Goal: Information Seeking & Learning: Find specific fact

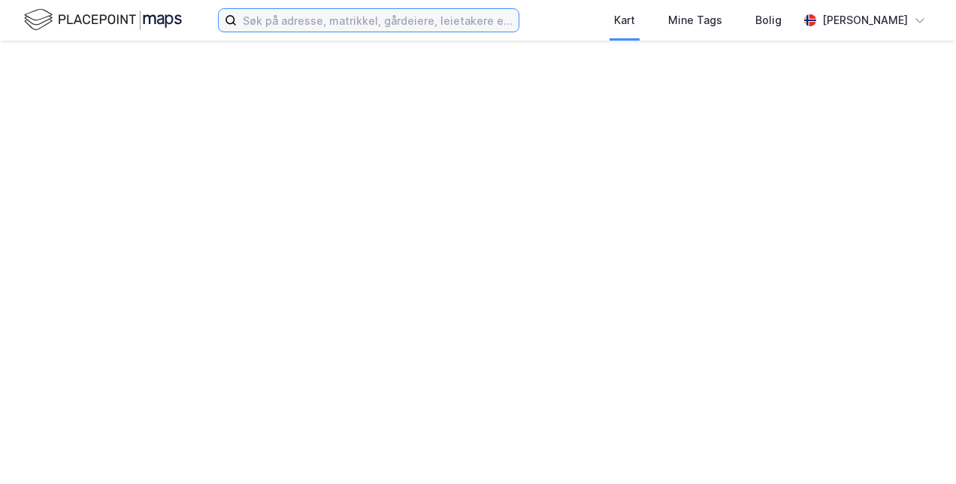
click at [477, 24] on input at bounding box center [378, 20] width 282 height 23
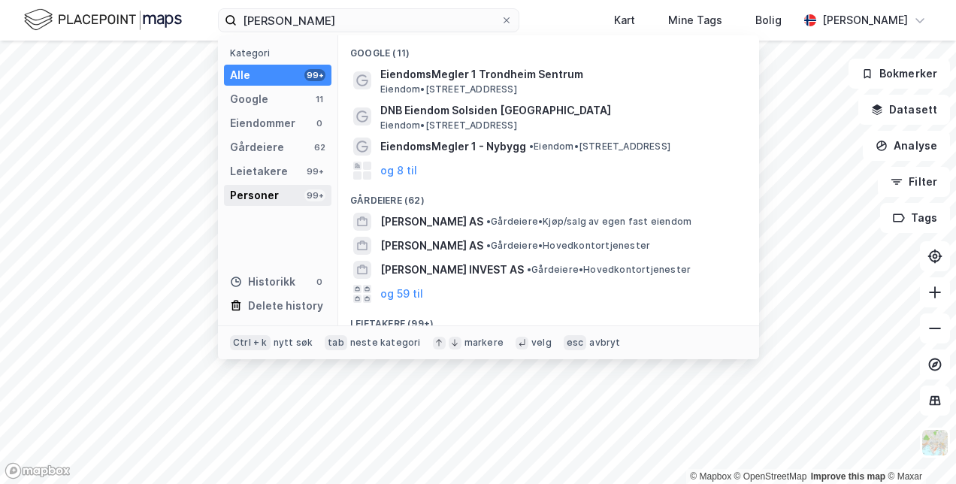
click at [268, 195] on div "Personer" at bounding box center [254, 195] width 49 height 18
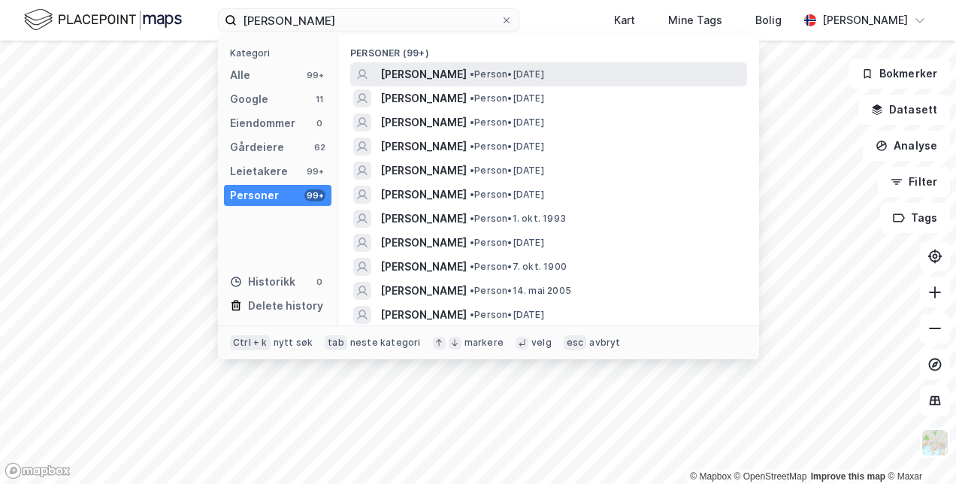
click at [448, 70] on span "[PERSON_NAME]" at bounding box center [423, 74] width 86 height 18
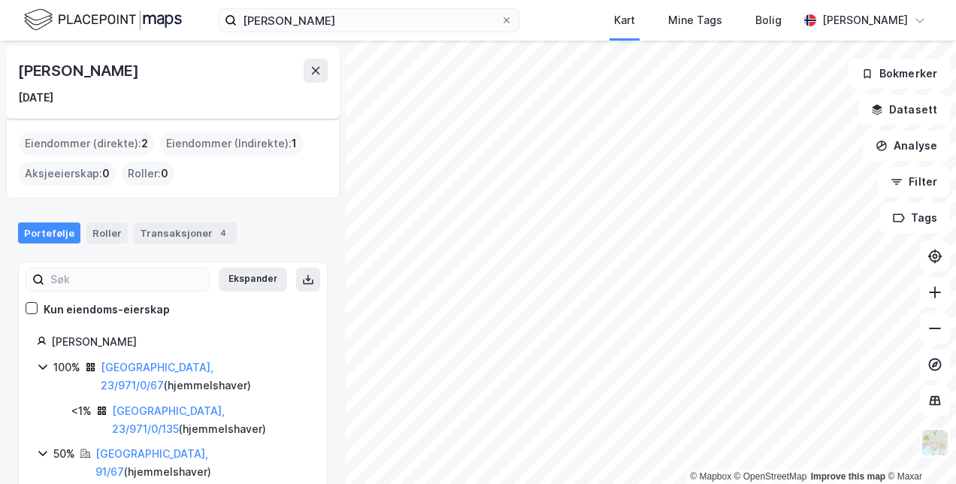
scroll to position [66, 0]
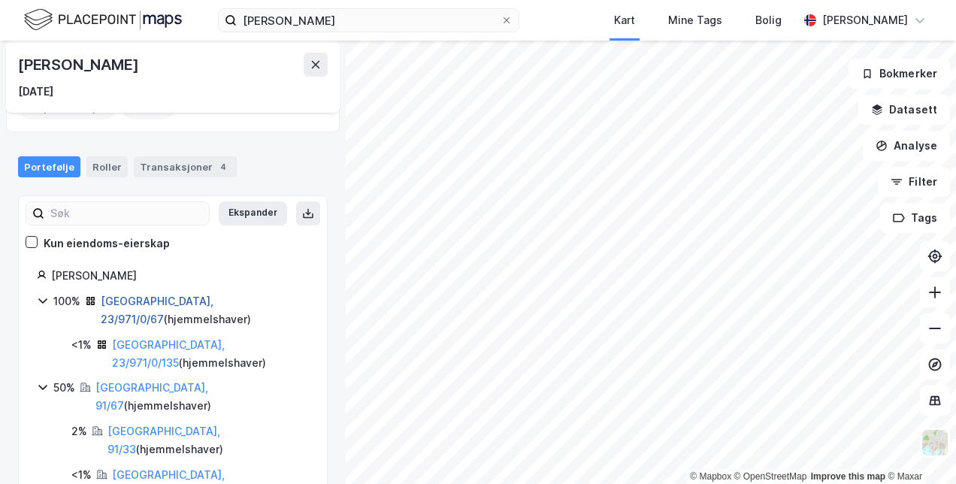
click at [169, 298] on link "Trondheim, 23/971/0/67" at bounding box center [157, 310] width 113 height 31
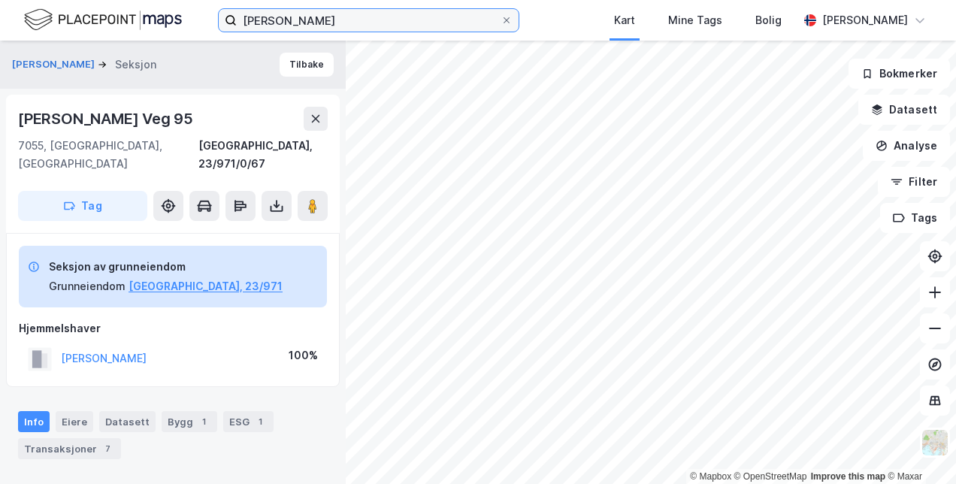
click at [275, 25] on input "aleksander riseth" at bounding box center [369, 20] width 264 height 23
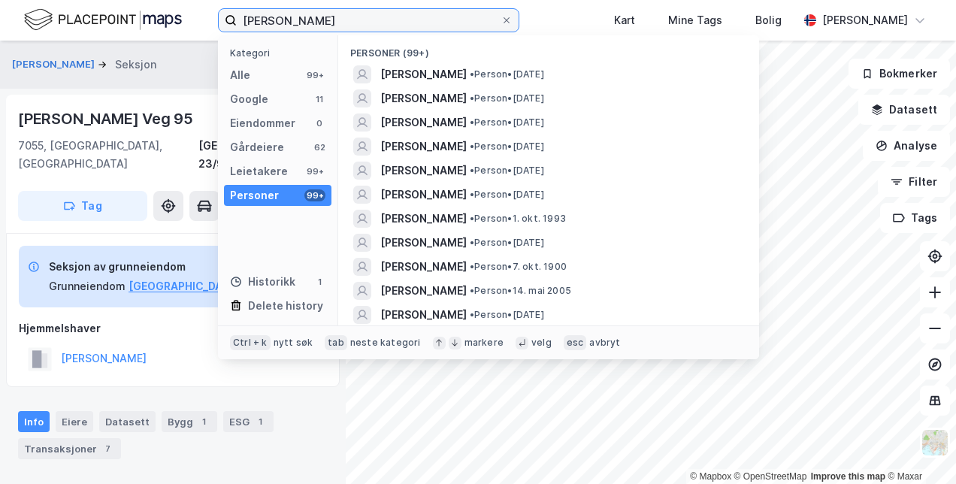
click at [275, 23] on input "aleksander riseth" at bounding box center [369, 20] width 264 height 23
click at [275, 25] on input "aleksander riseth" at bounding box center [369, 20] width 264 height 23
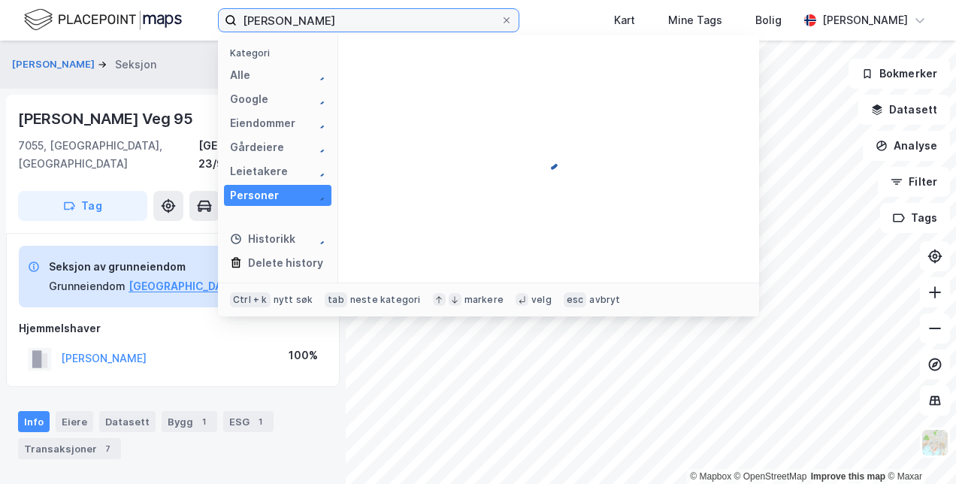
type input "fredrik riseth"
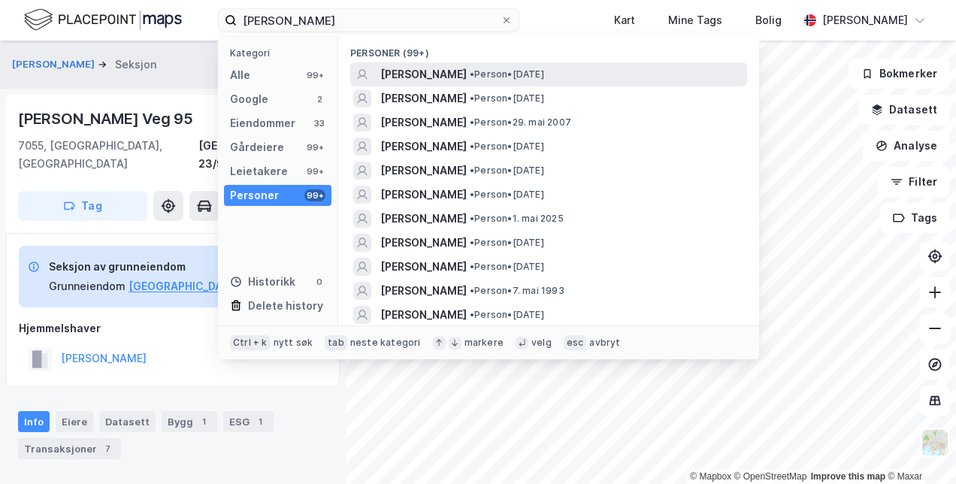
click at [544, 77] on span "• Person • 15. sep. 1995" at bounding box center [507, 74] width 74 height 12
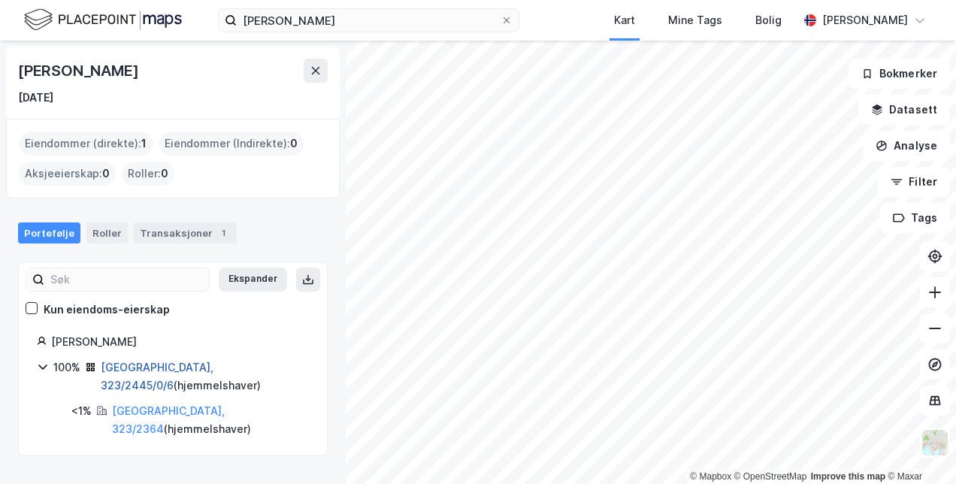
click at [141, 367] on link "Trondheim, 323/2445/0/6" at bounding box center [157, 376] width 113 height 31
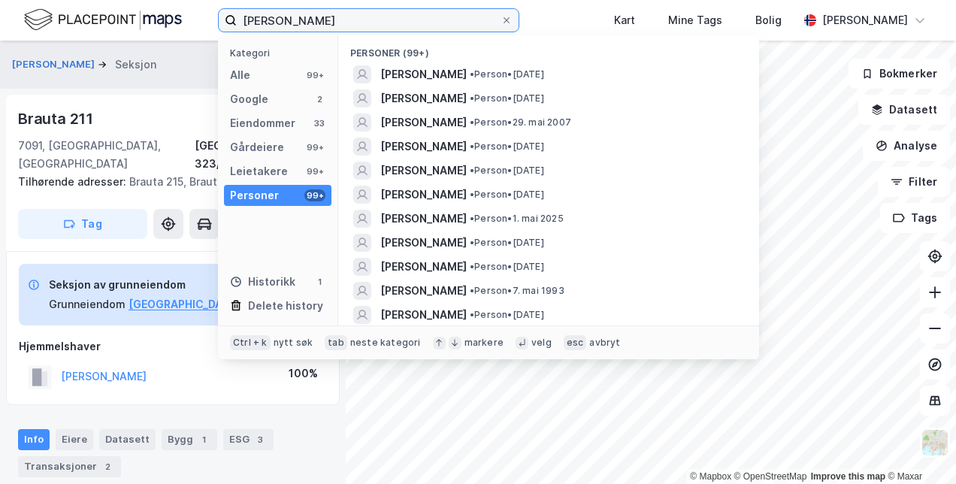
drag, startPoint x: 322, startPoint y: 2, endPoint x: 287, endPoint y: 38, distance: 50.0
click at [233, 15] on label "fredrik riseth" at bounding box center [368, 20] width 301 height 24
